Goal: Check status: Check status

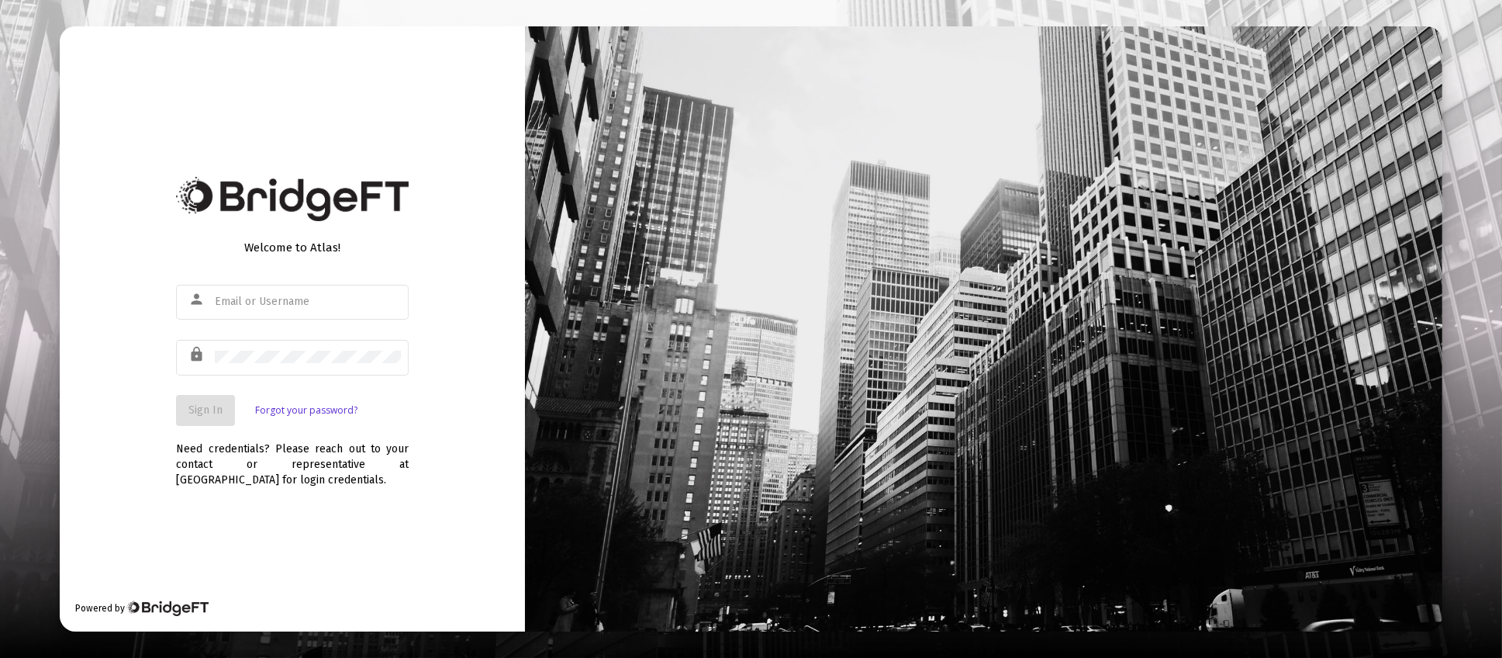
type input "[PERSON_NAME][EMAIL_ADDRESS][DOMAIN_NAME]"
click at [196, 409] on span "Sign In" at bounding box center [205, 409] width 34 height 13
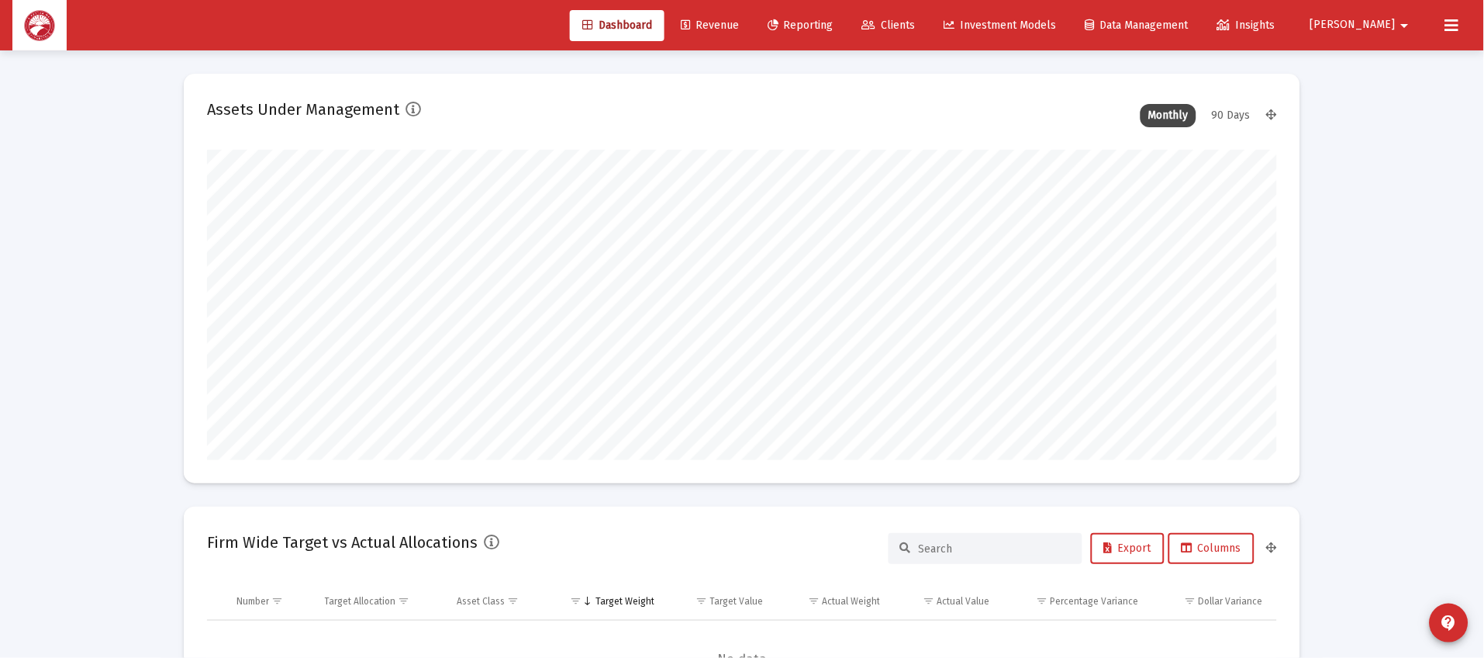
scroll to position [309, 1069]
type input "[DATE]"
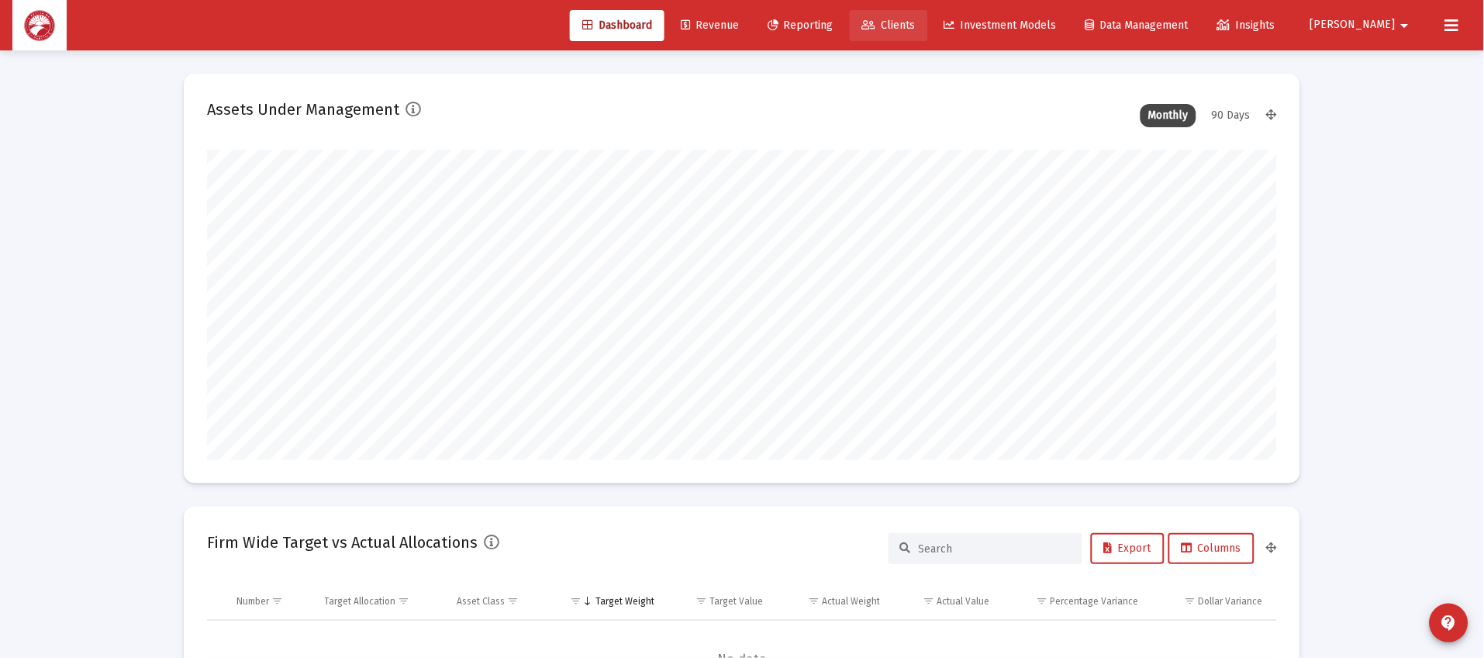
click at [916, 26] on span "Clients" at bounding box center [889, 25] width 54 height 13
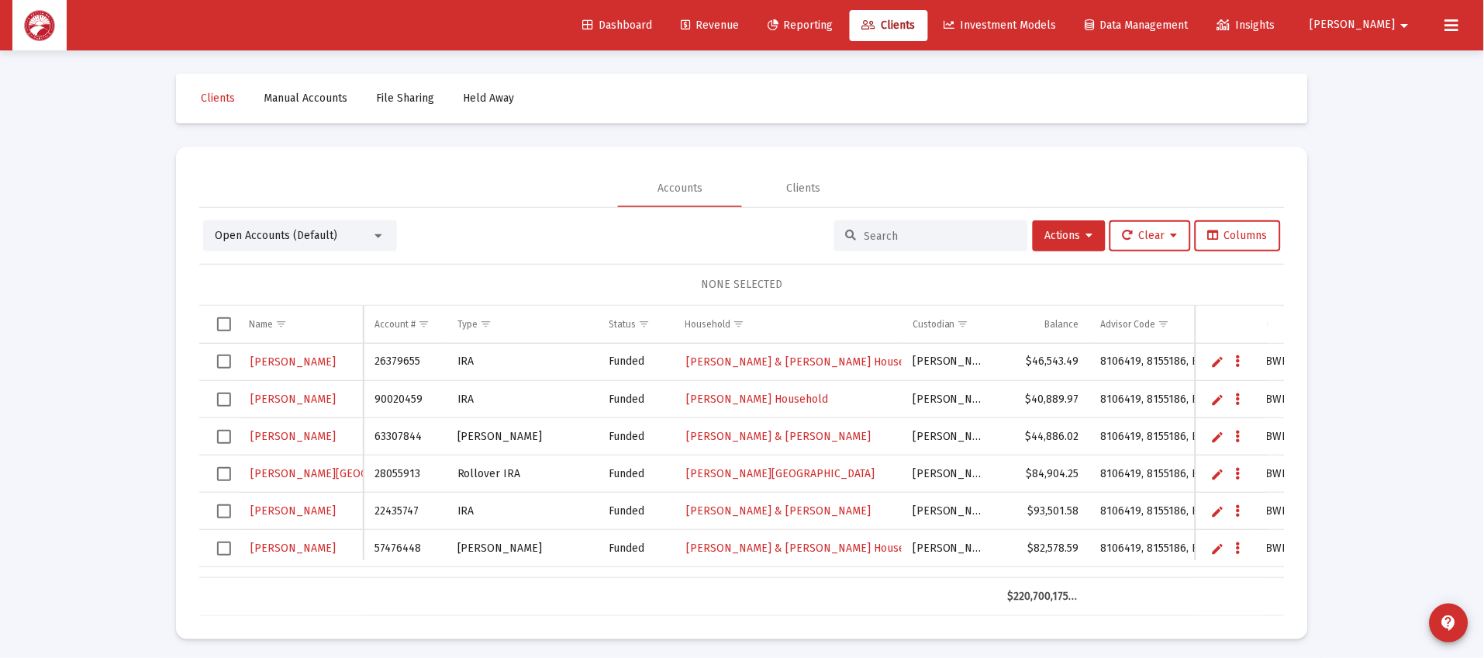
click at [916, 230] on input at bounding box center [941, 236] width 152 height 13
type input "[PERSON_NAME]"
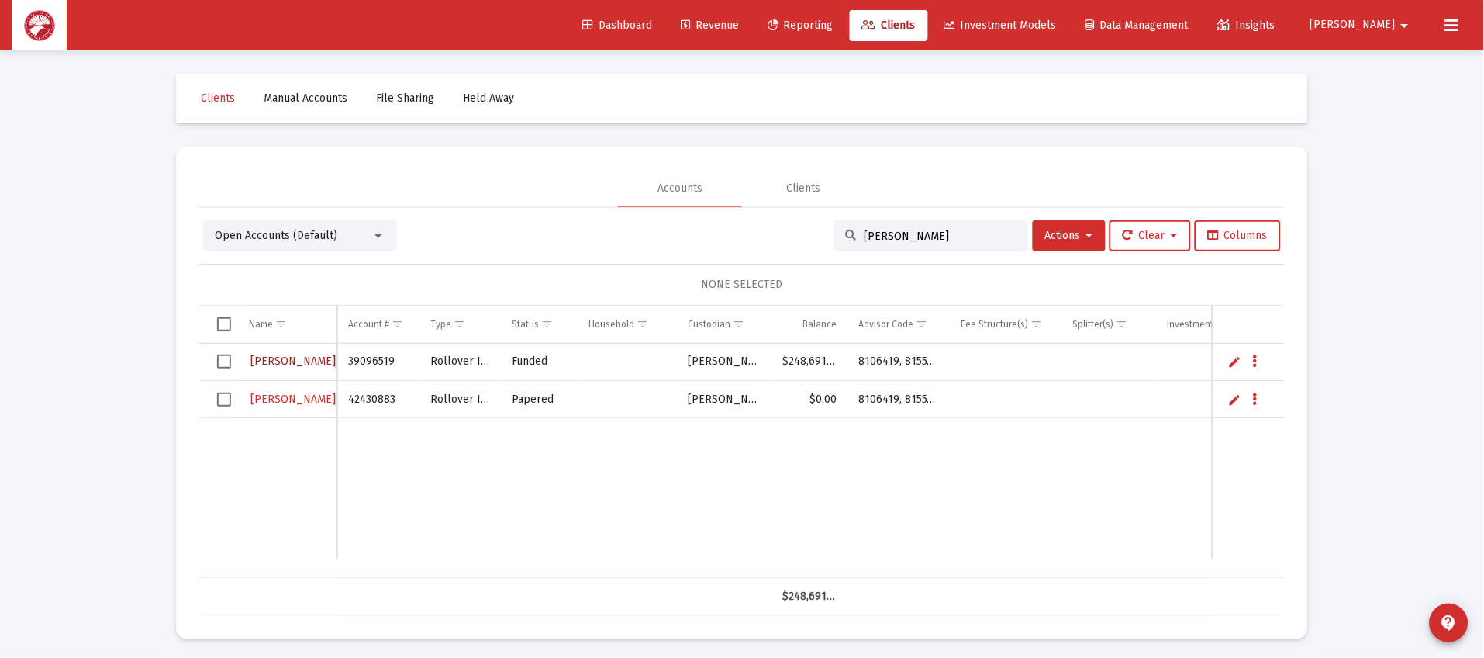
click at [292, 357] on span "[PERSON_NAME]" at bounding box center [335, 360] width 171 height 13
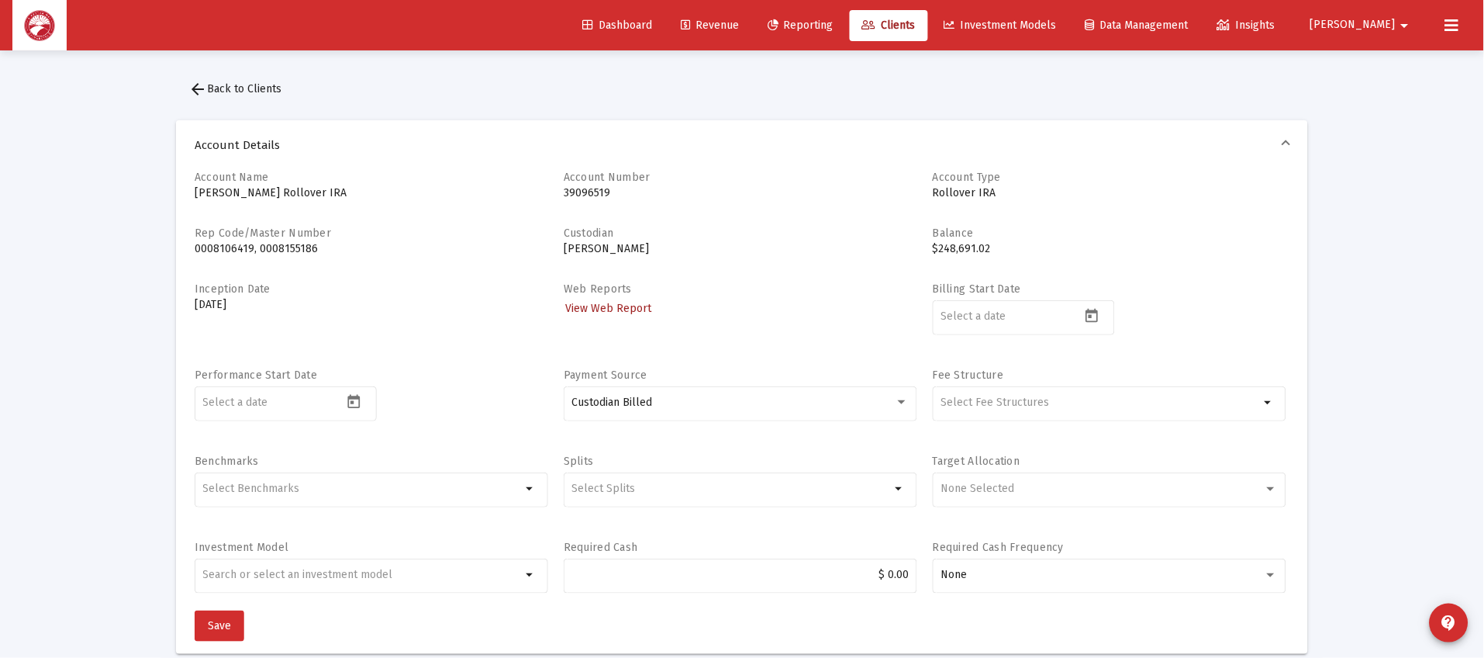
click at [595, 302] on span "View Web Report" at bounding box center [608, 308] width 86 height 13
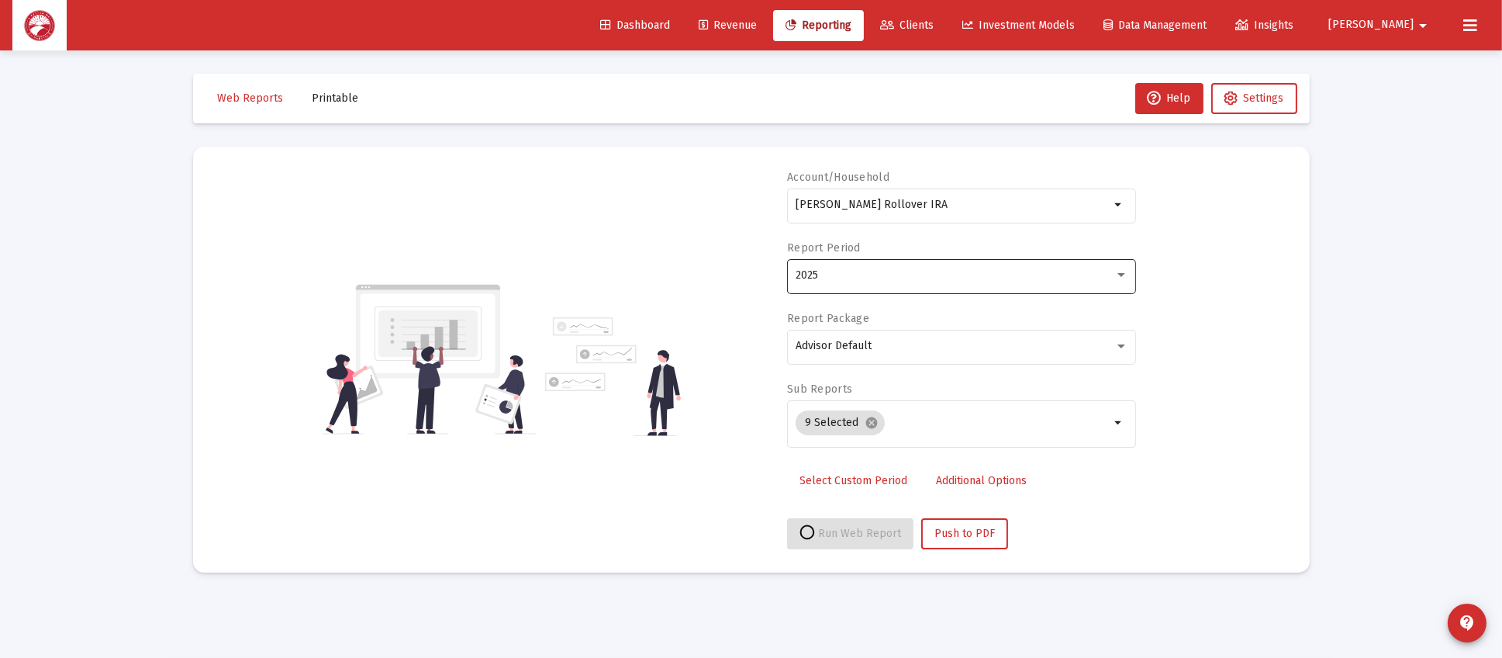
click at [843, 283] on div "2025" at bounding box center [962, 275] width 333 height 38
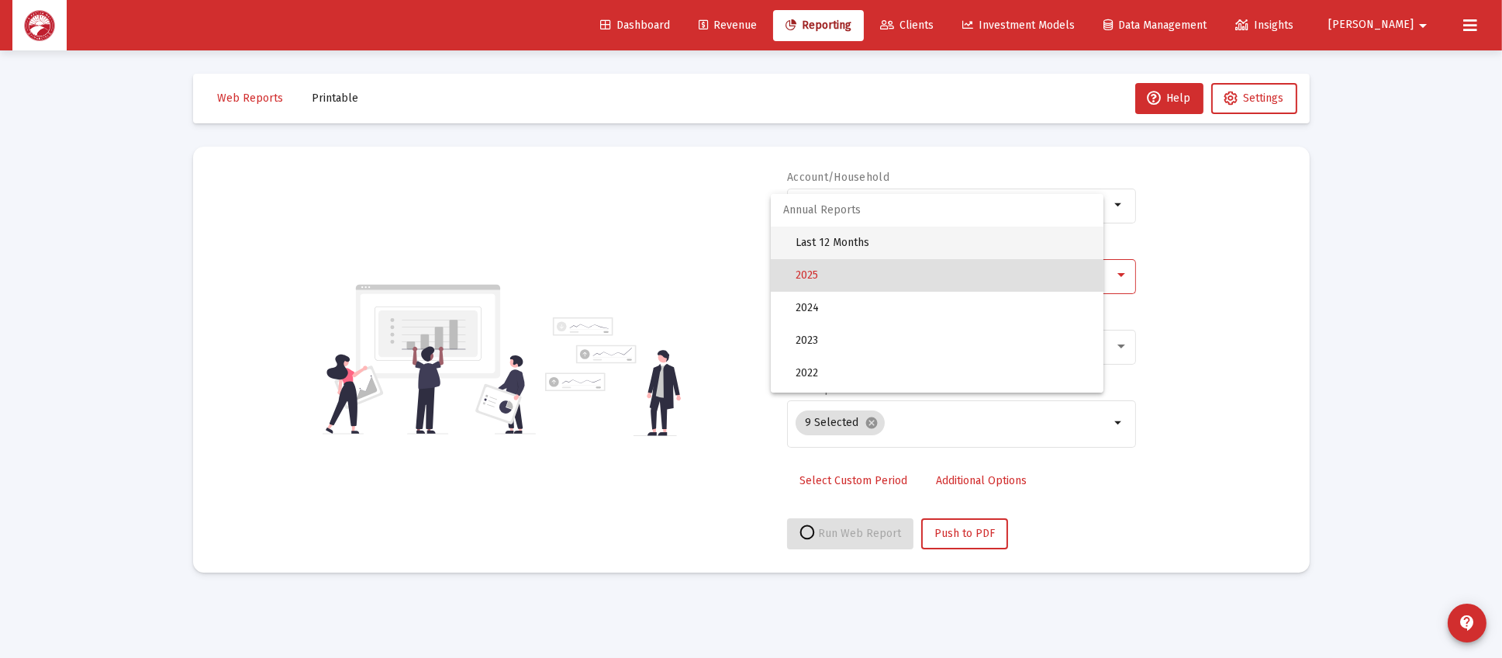
click at [870, 241] on span "Last 12 Months" at bounding box center [943, 242] width 295 height 33
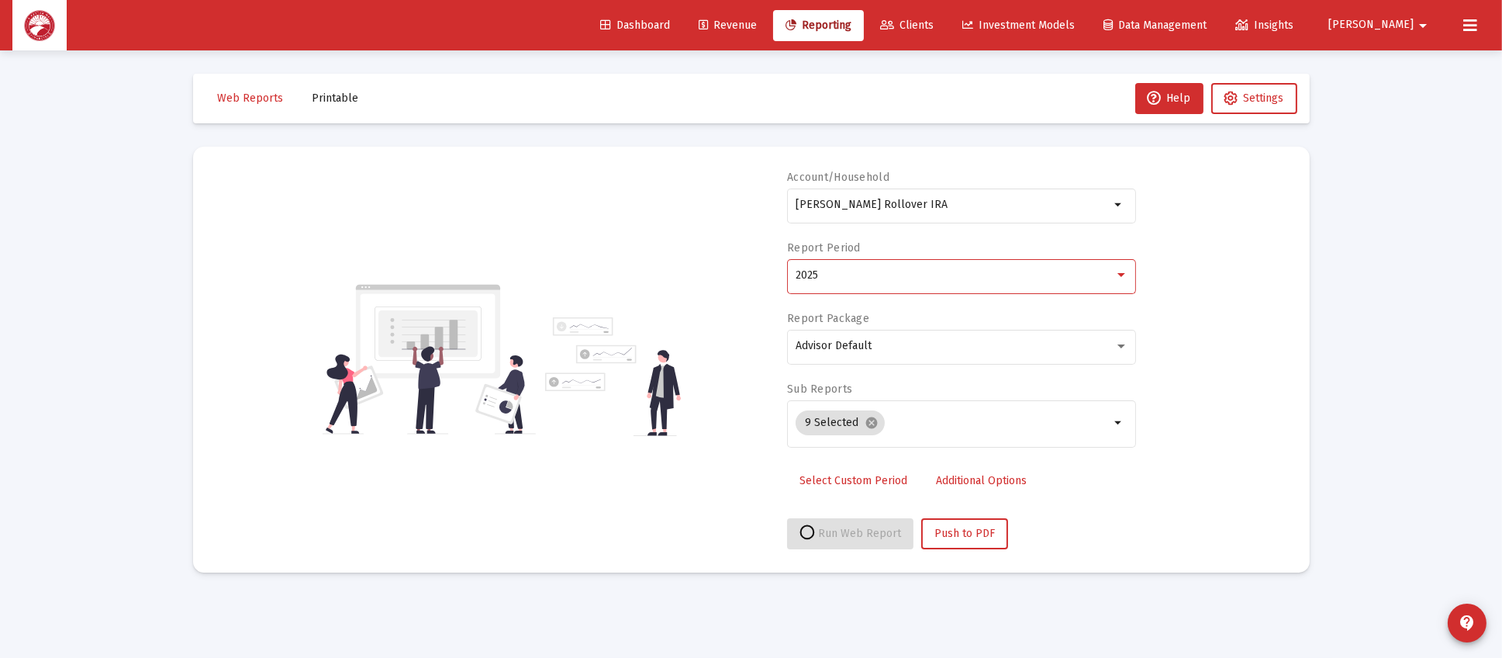
select select "View 6 months"
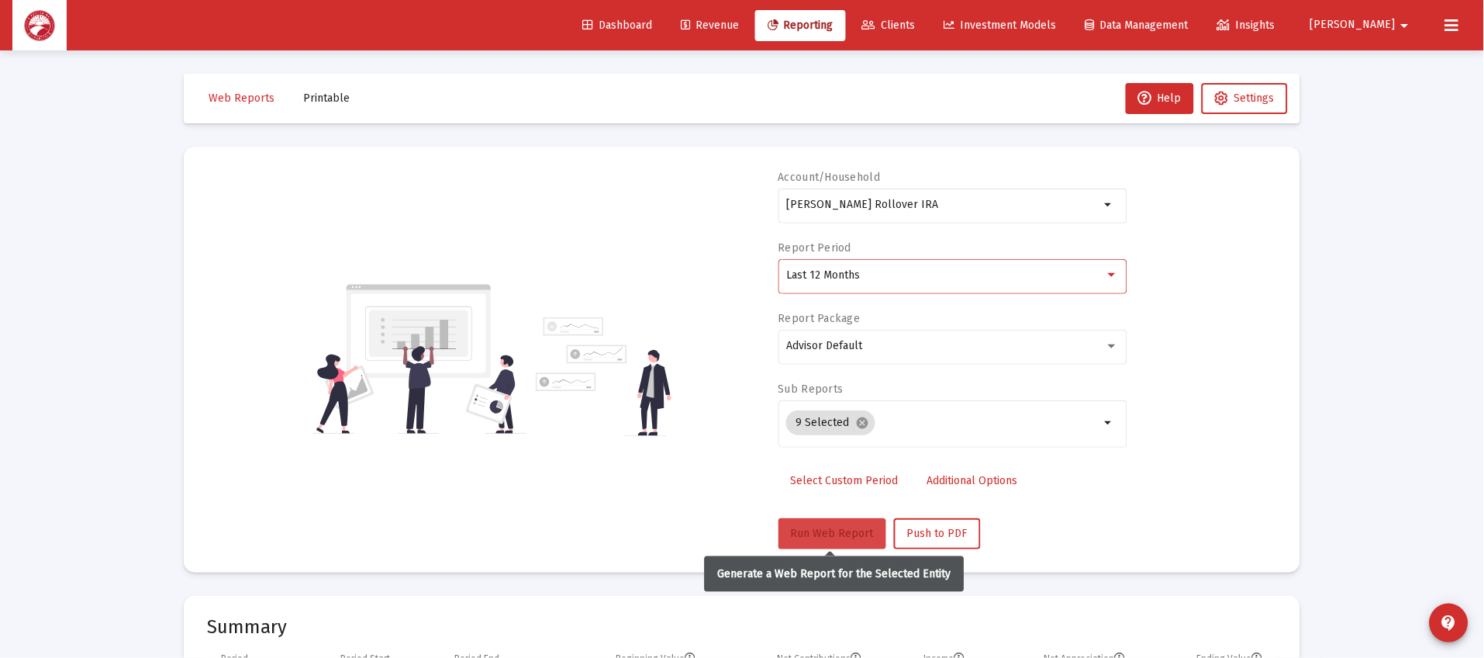
click at [837, 537] on span "Run Web Report" at bounding box center [832, 532] width 83 height 13
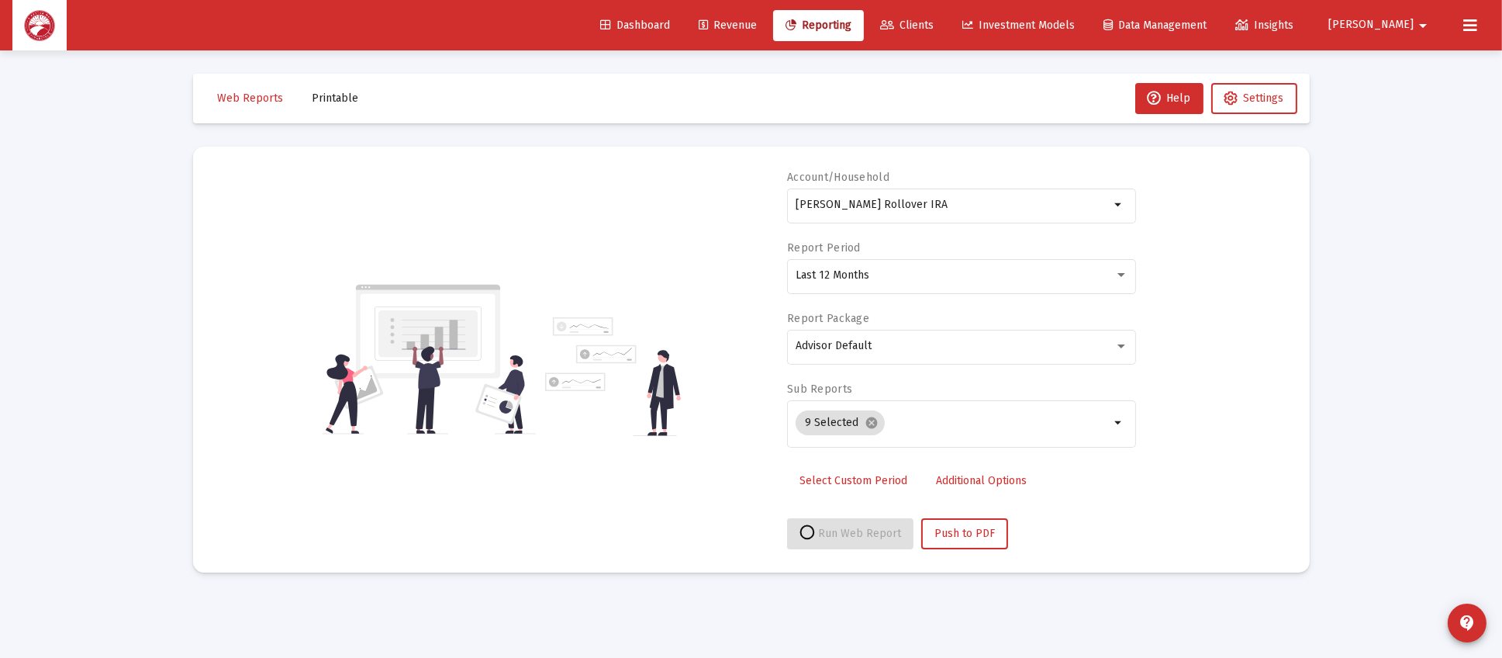
select select "View 6 months"
